Goal: Task Accomplishment & Management: Manage account settings

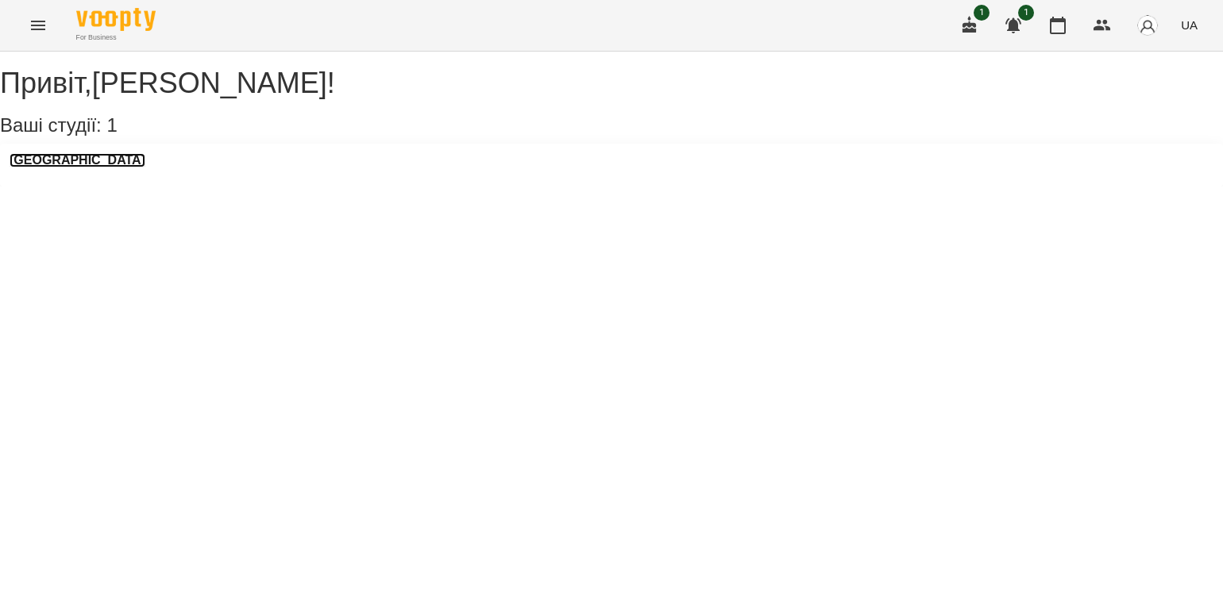
click at [112, 168] on h3 "[GEOGRAPHIC_DATA]" at bounding box center [78, 160] width 136 height 14
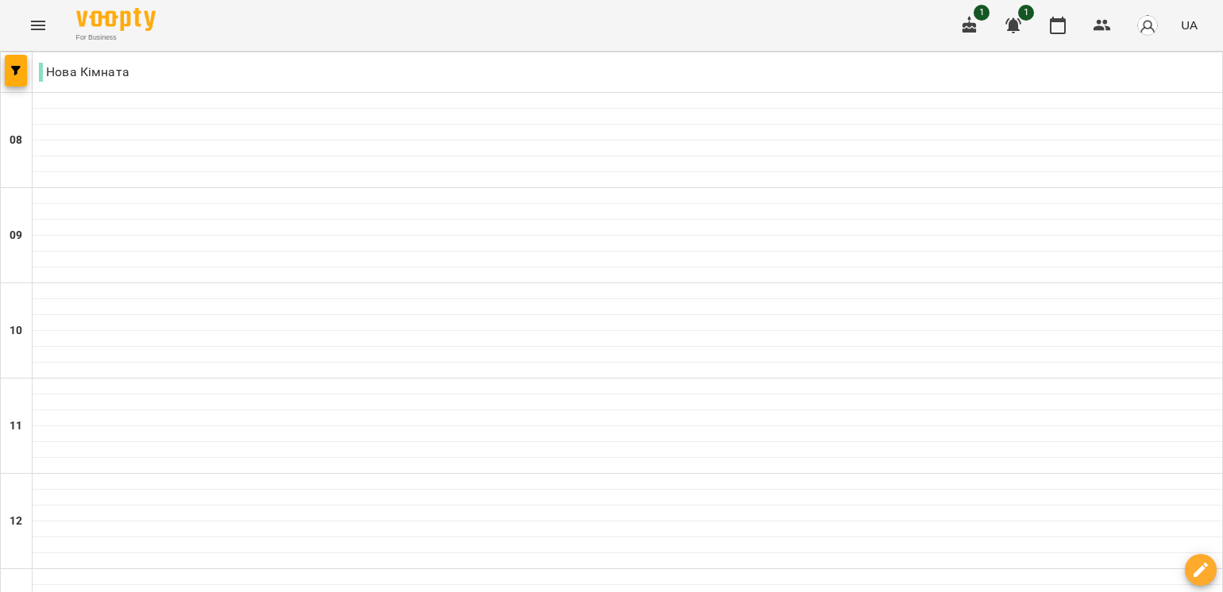
scroll to position [715, 0]
select select "**********"
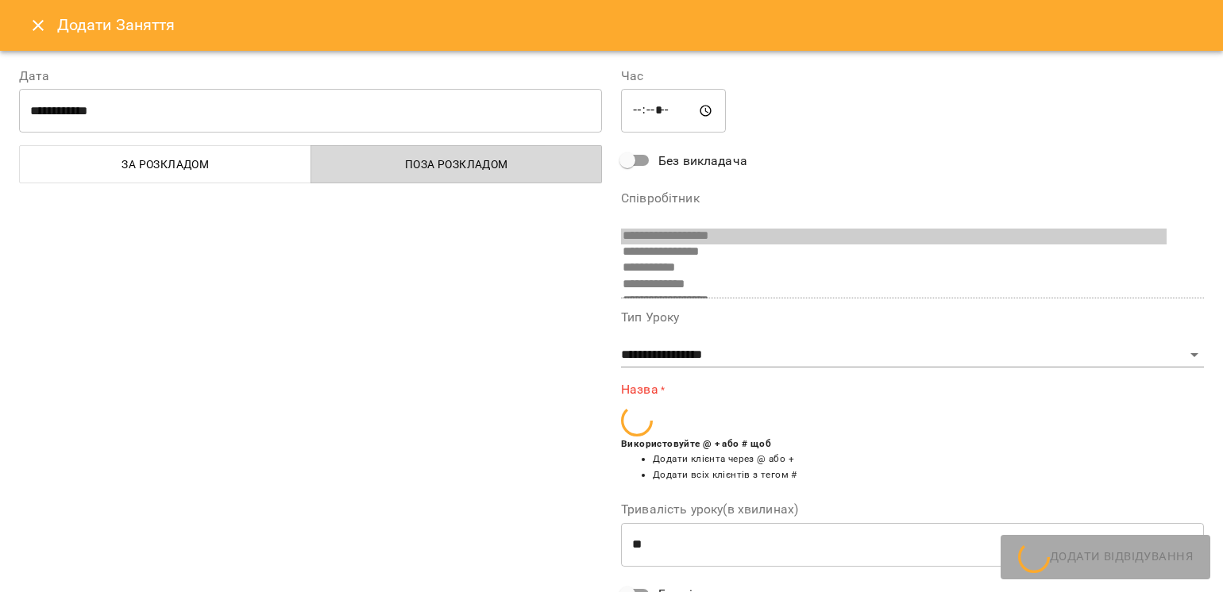
scroll to position [203, 0]
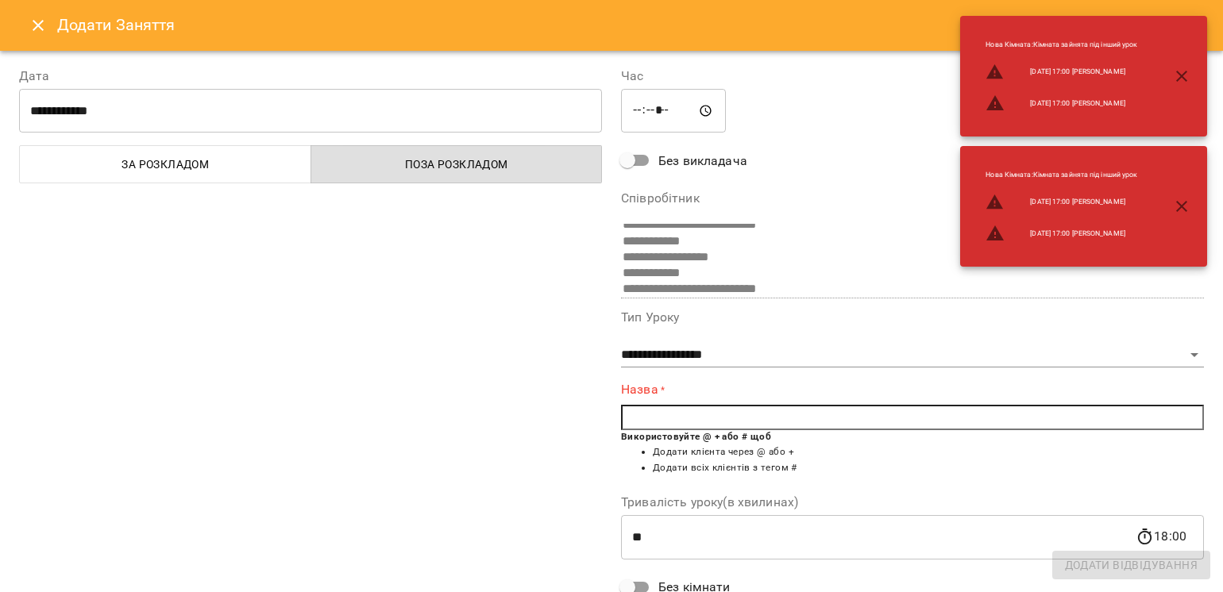
click at [696, 412] on input "text" at bounding box center [912, 417] width 583 height 25
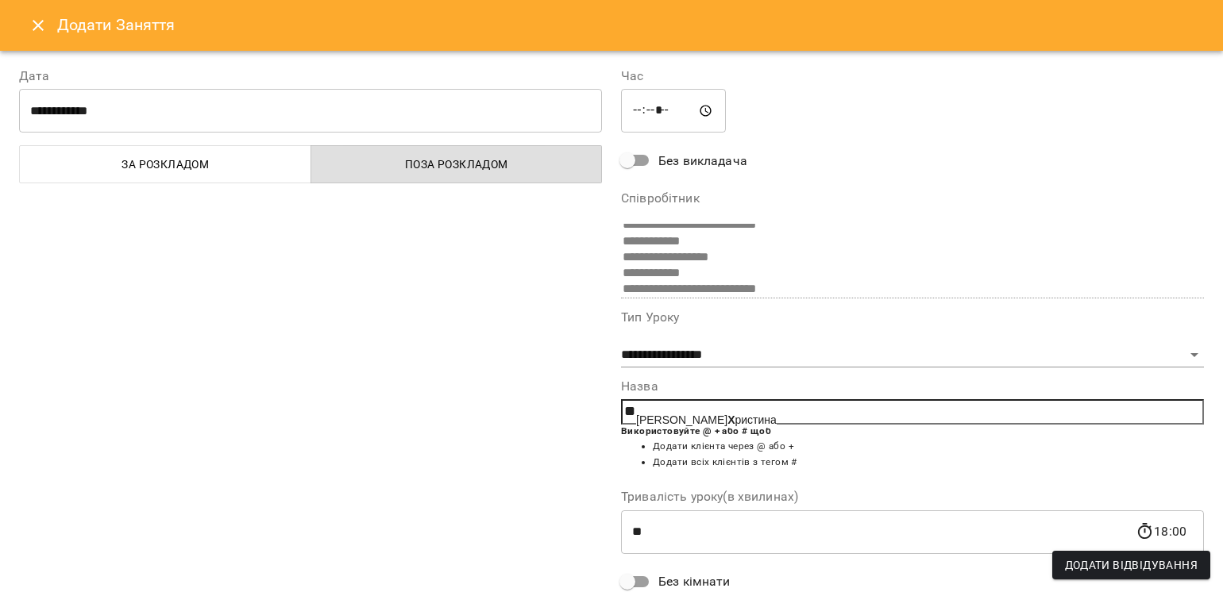
click at [695, 415] on span "[PERSON_NAME] Х ристина" at bounding box center [706, 420] width 141 height 13
type input "**********"
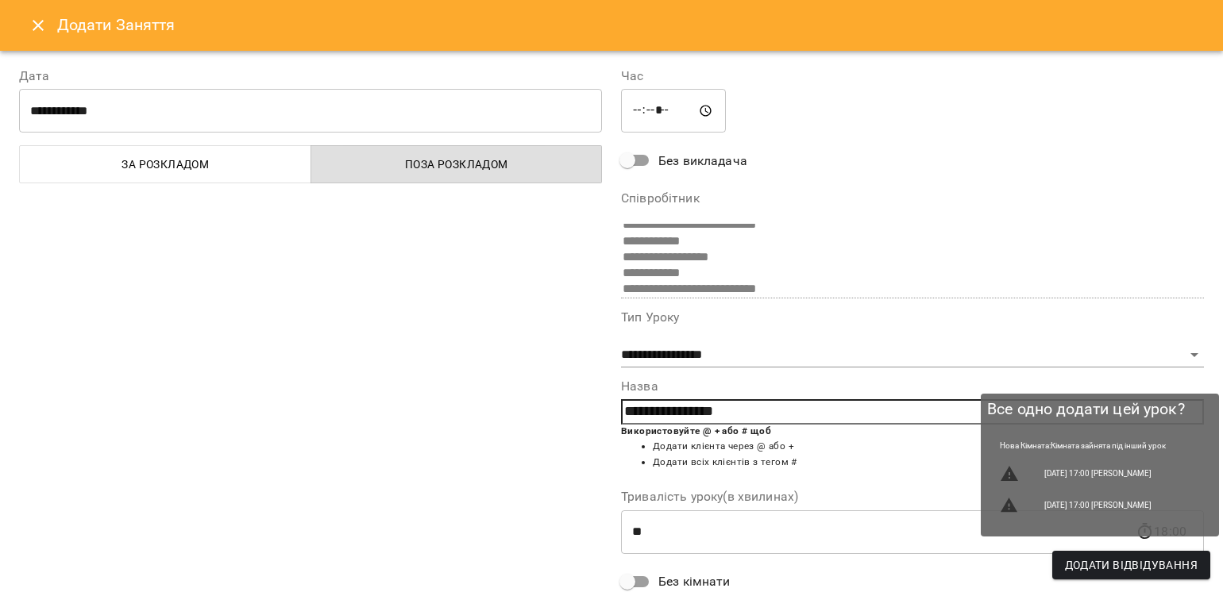
click at [1113, 569] on span "Додати Відвідування" at bounding box center [1131, 565] width 133 height 19
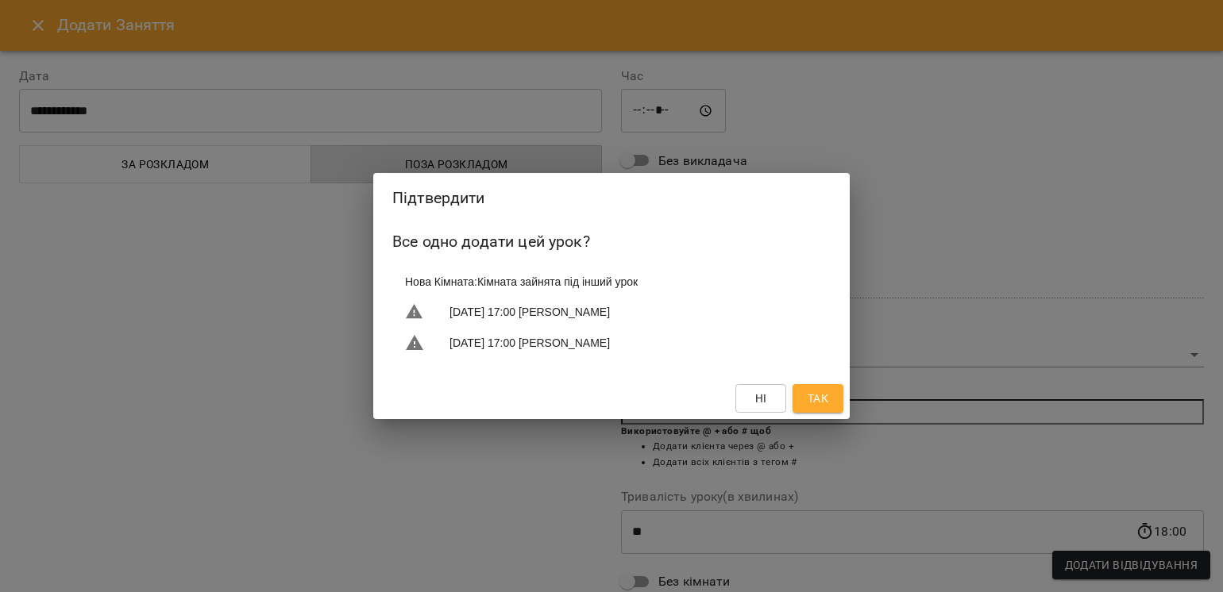
click at [816, 394] on span "Так" at bounding box center [818, 398] width 21 height 19
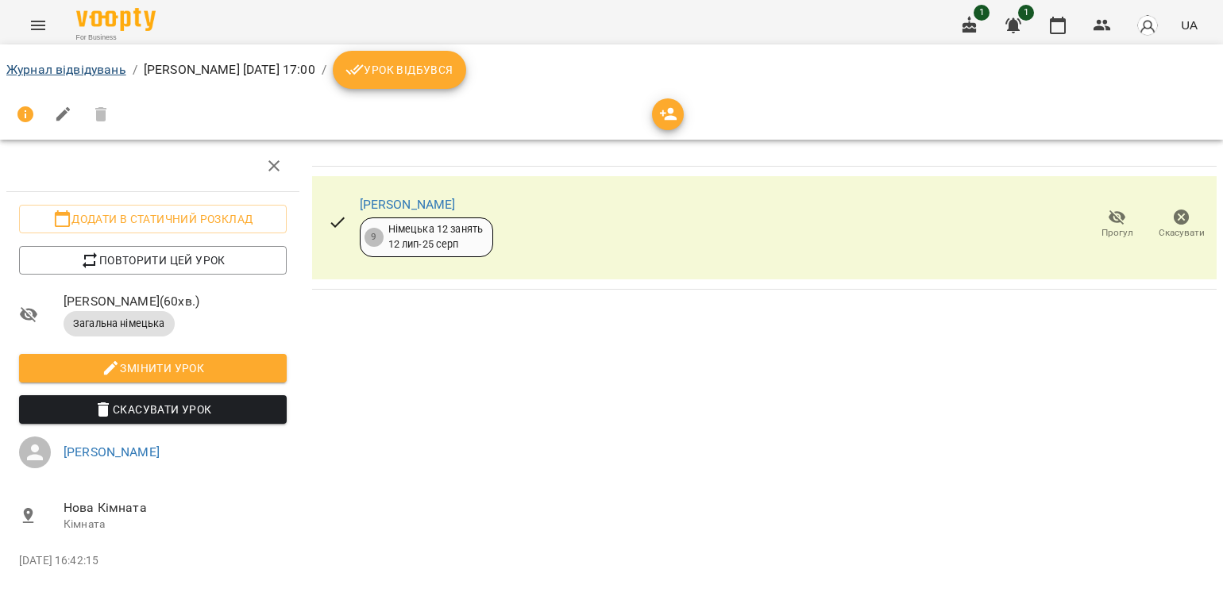
click at [75, 59] on ol "Журнал відвідувань / [PERSON_NAME] [DATE] 17:00 / Урок відбувся" at bounding box center [611, 70] width 1210 height 38
click at [112, 72] on link "Журнал відвідувань" at bounding box center [66, 69] width 120 height 15
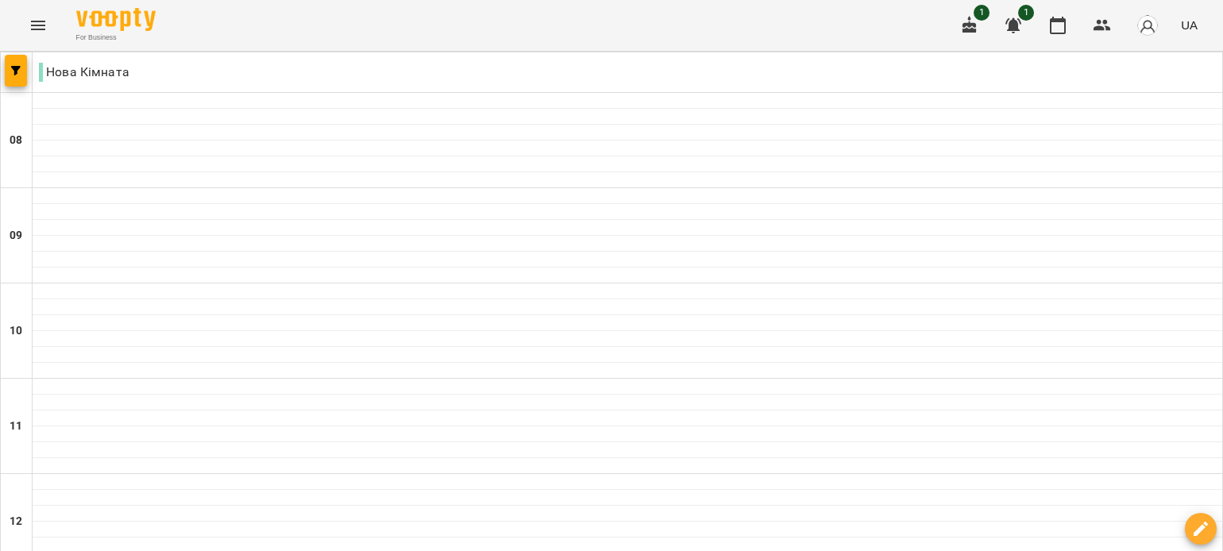
scroll to position [715, 0]
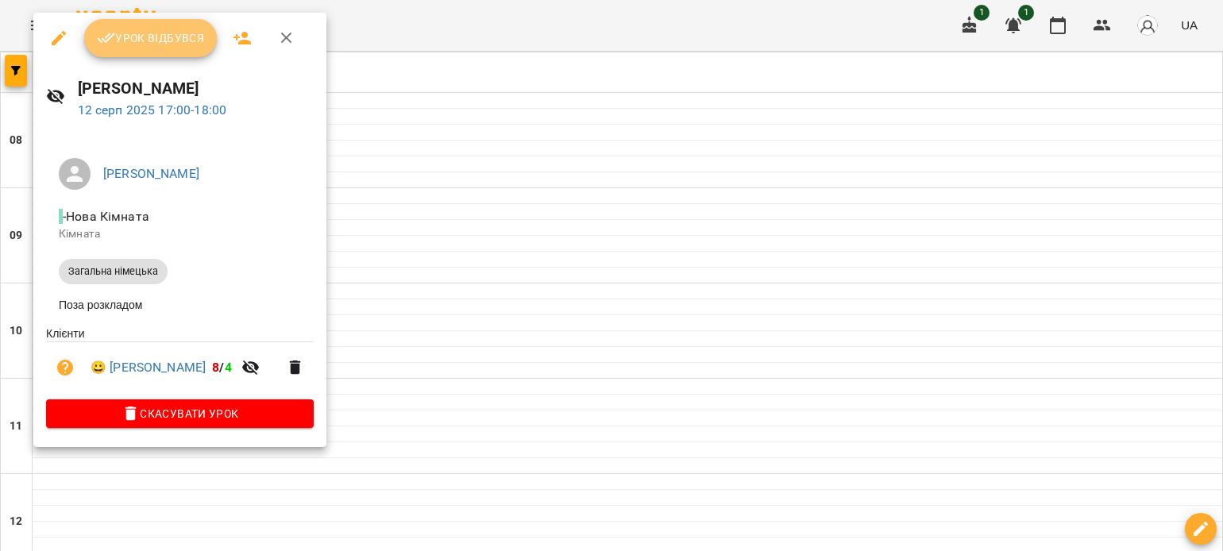
click at [140, 42] on span "Урок відбувся" at bounding box center [151, 38] width 108 height 19
